Goal: Task Accomplishment & Management: Manage account settings

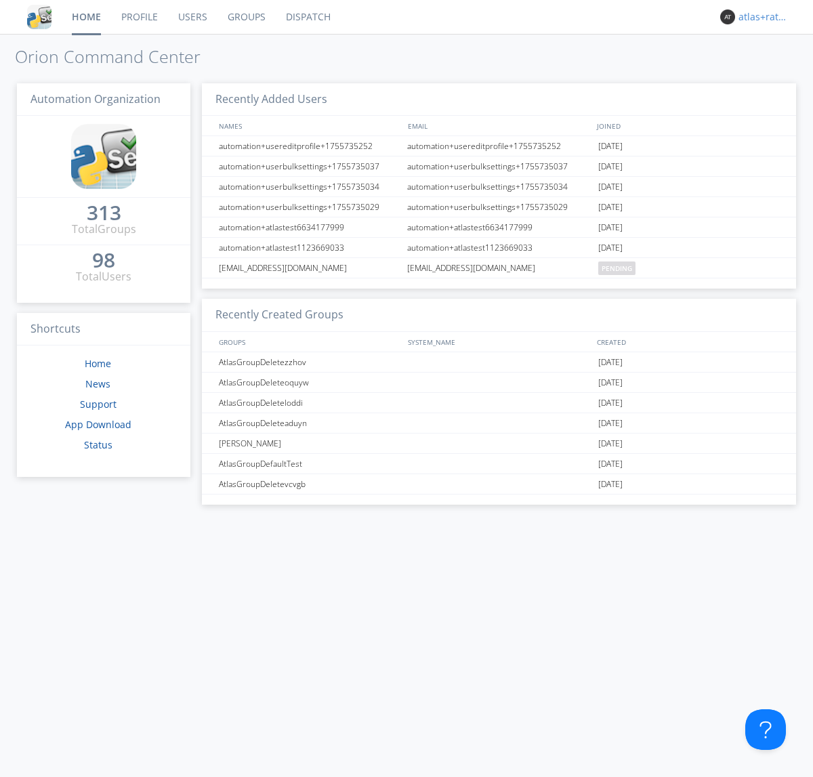
click at [760, 17] on div "atlas+ratelimit" at bounding box center [764, 17] width 51 height 14
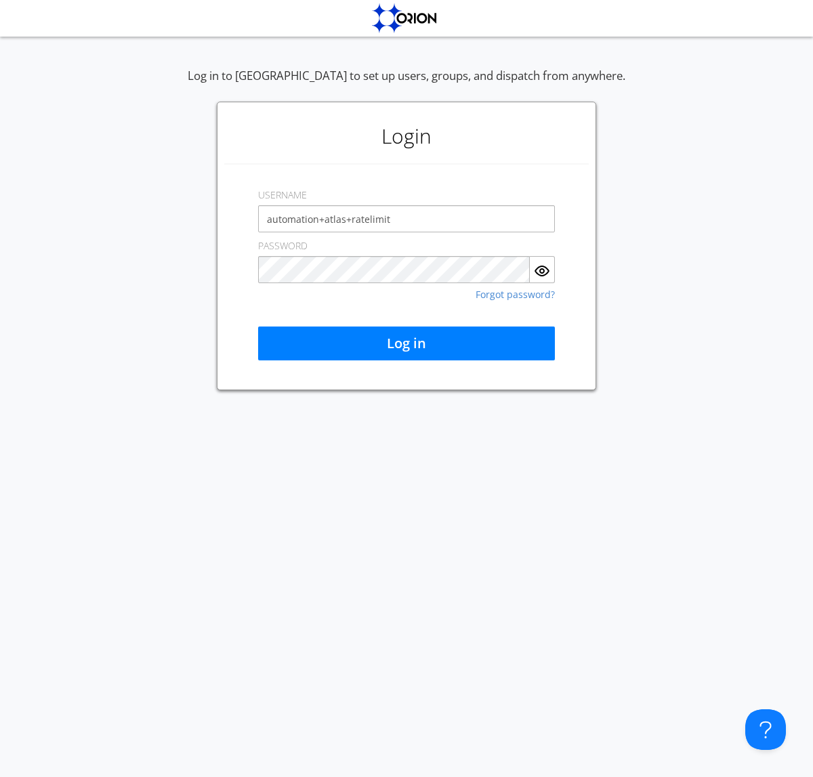
type input "automation+atlas+ratelimit"
click at [407, 344] on button "Log in" at bounding box center [406, 344] width 297 height 34
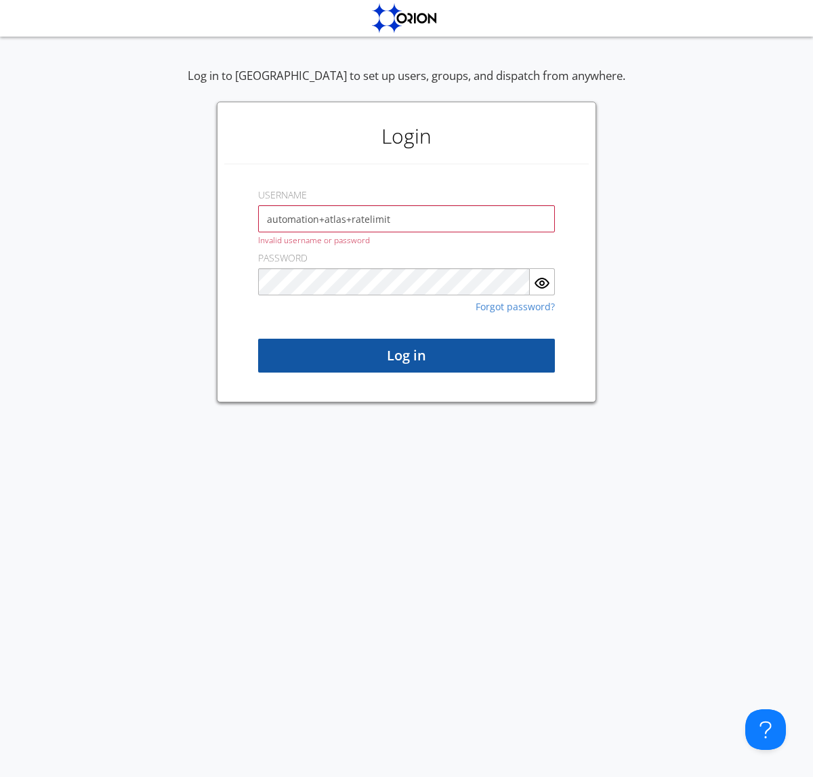
click at [407, 356] on button "Log in" at bounding box center [406, 356] width 297 height 34
